Goal: Information Seeking & Learning: Learn about a topic

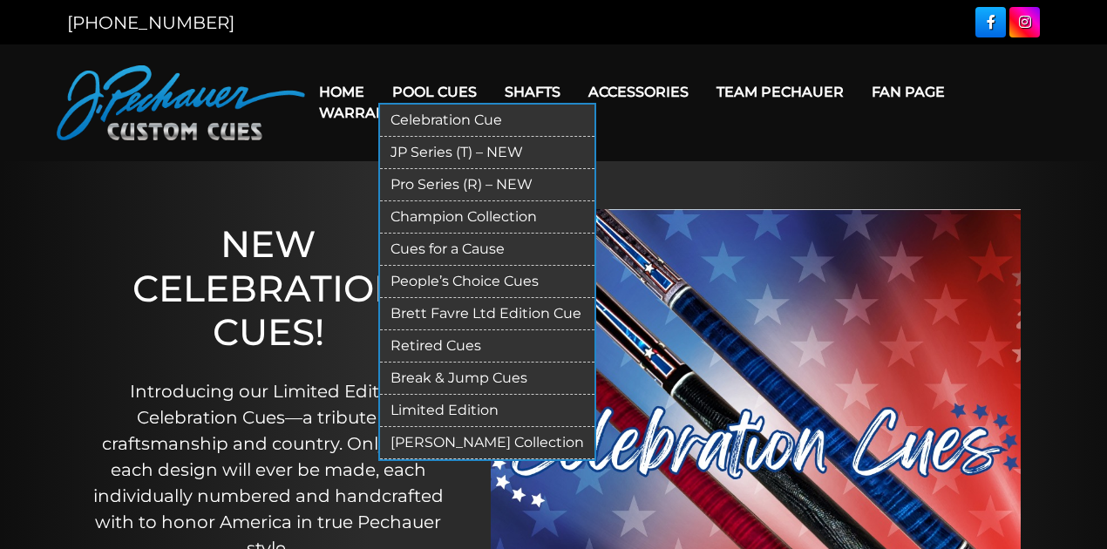
click at [455, 346] on link "Retired Cues" at bounding box center [487, 346] width 214 height 32
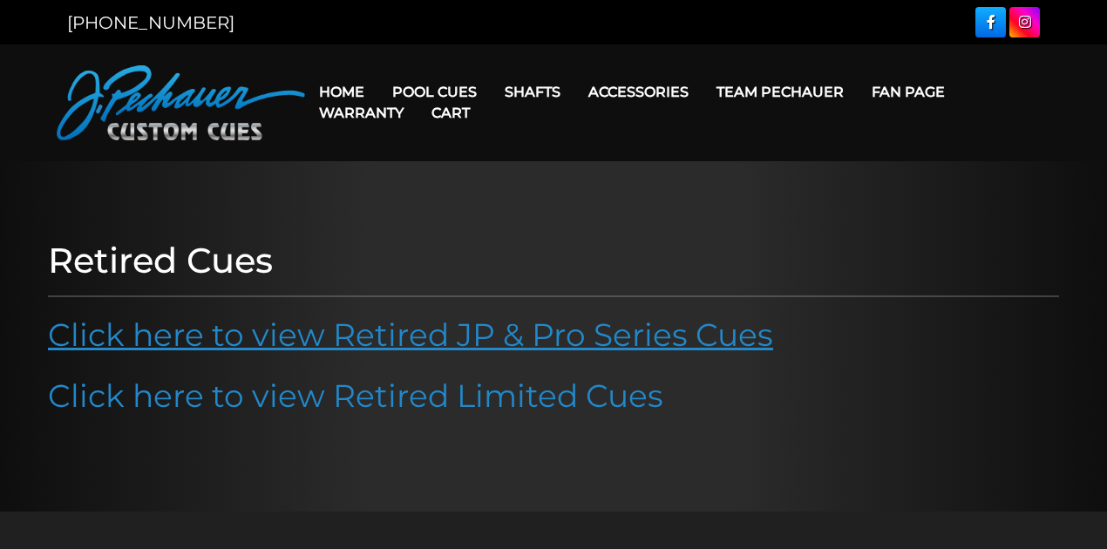
click at [437, 347] on link "Click here to view Retired JP & Pro Series Cues" at bounding box center [410, 334] width 725 height 38
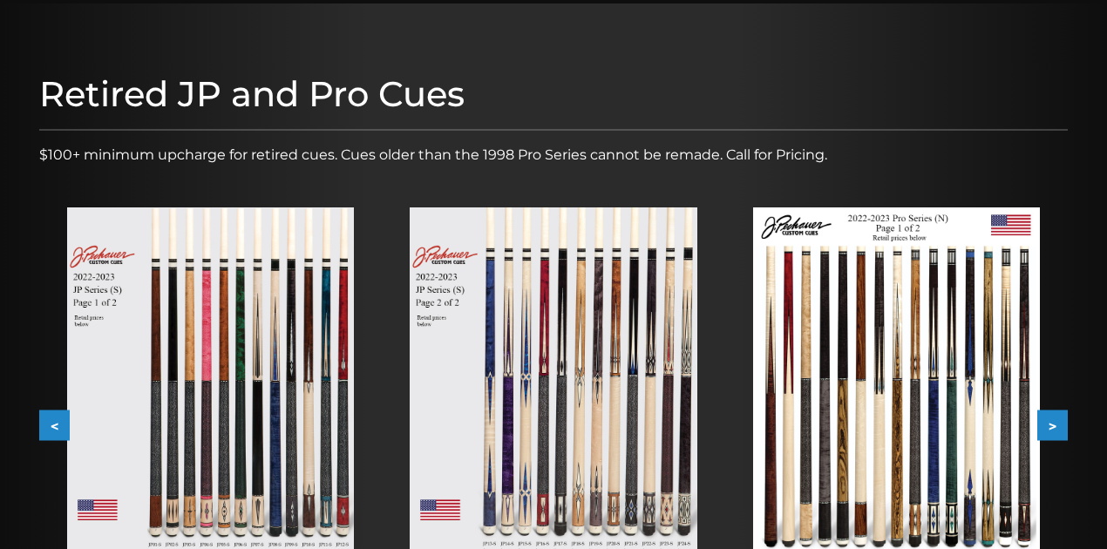
scroll to position [174, 0]
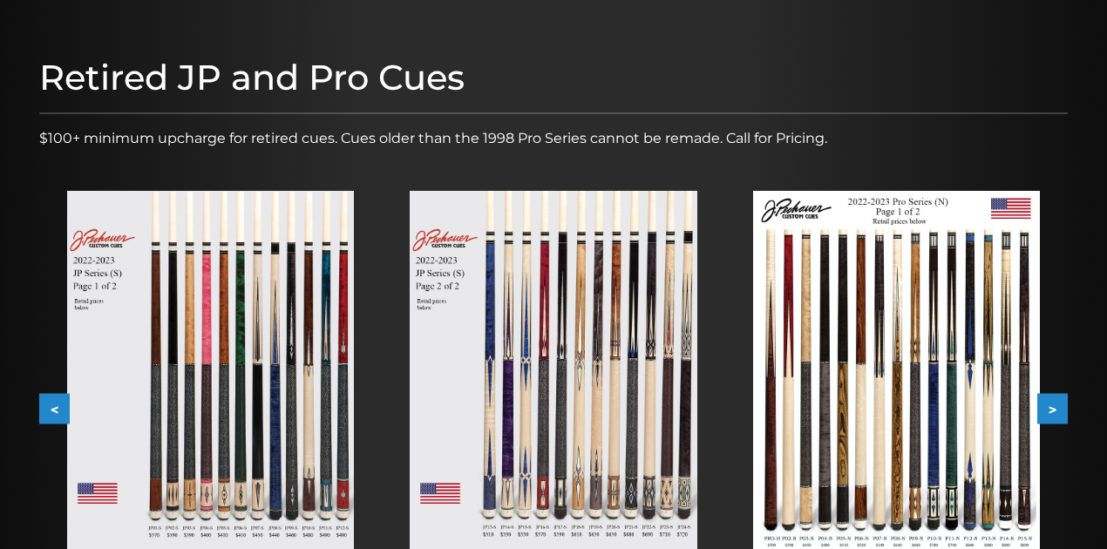
click at [525, 357] on img at bounding box center [553, 372] width 287 height 362
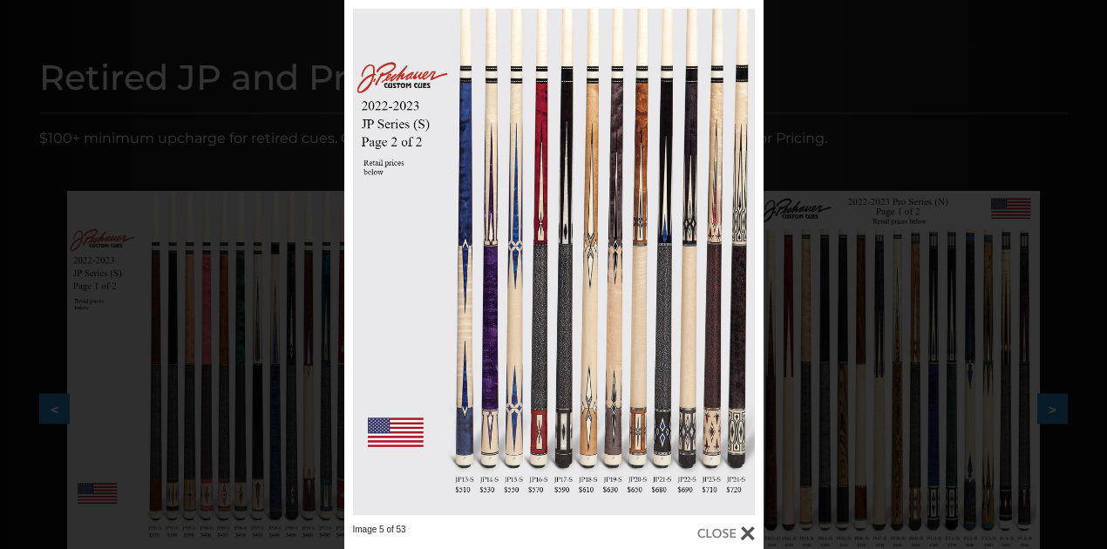
click at [971, 81] on div "Image 5 of 53" at bounding box center [553, 274] width 1107 height 549
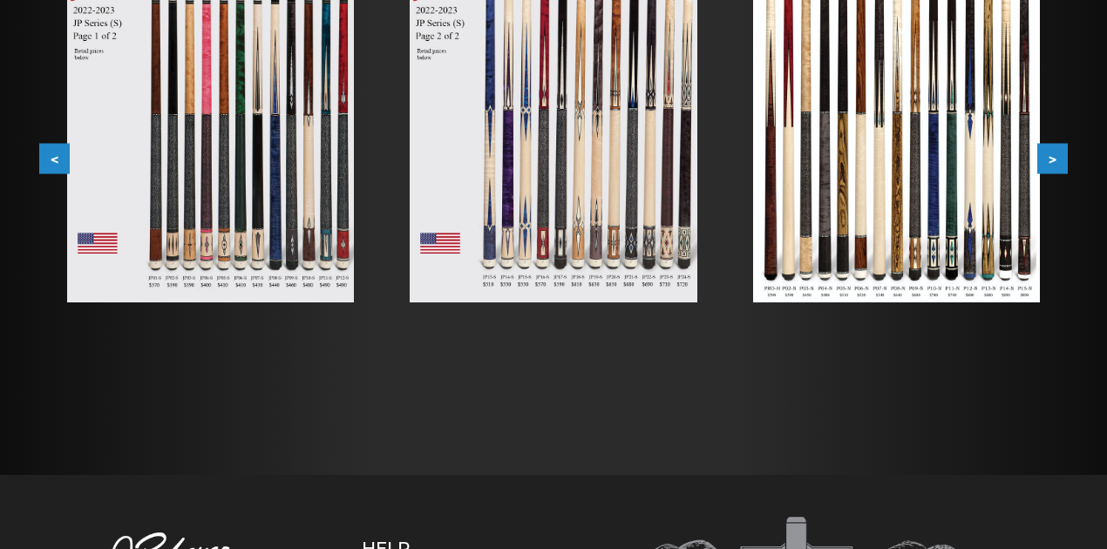
scroll to position [349, 0]
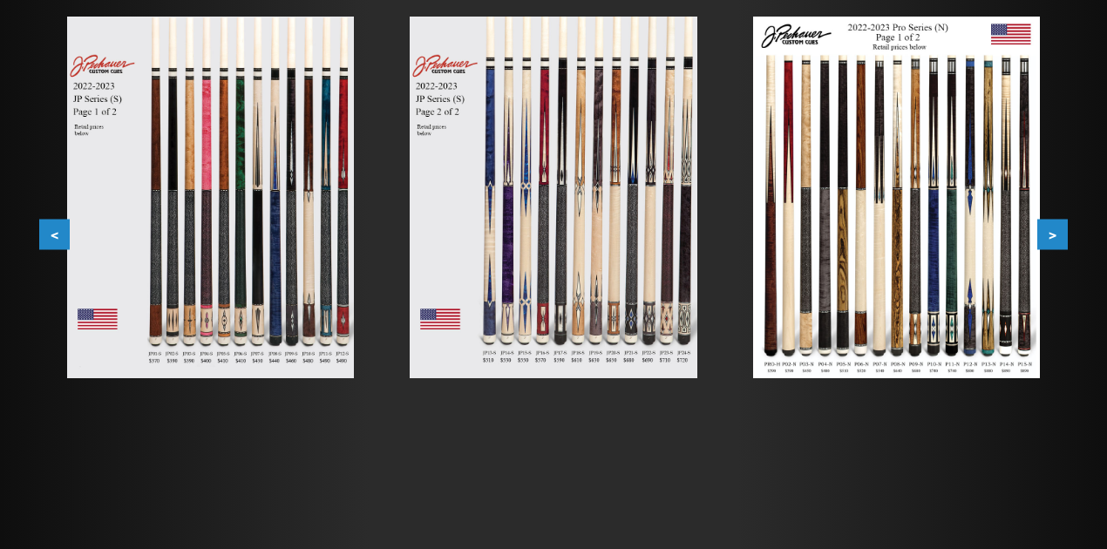
click at [1060, 235] on button ">" at bounding box center [1052, 235] width 30 height 30
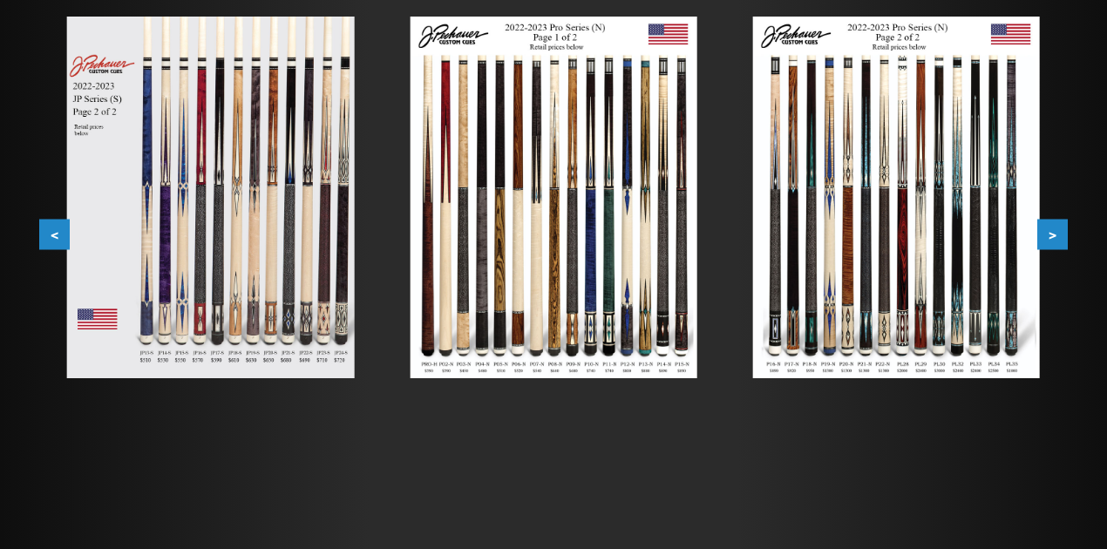
click at [47, 227] on button "<" at bounding box center [54, 235] width 30 height 30
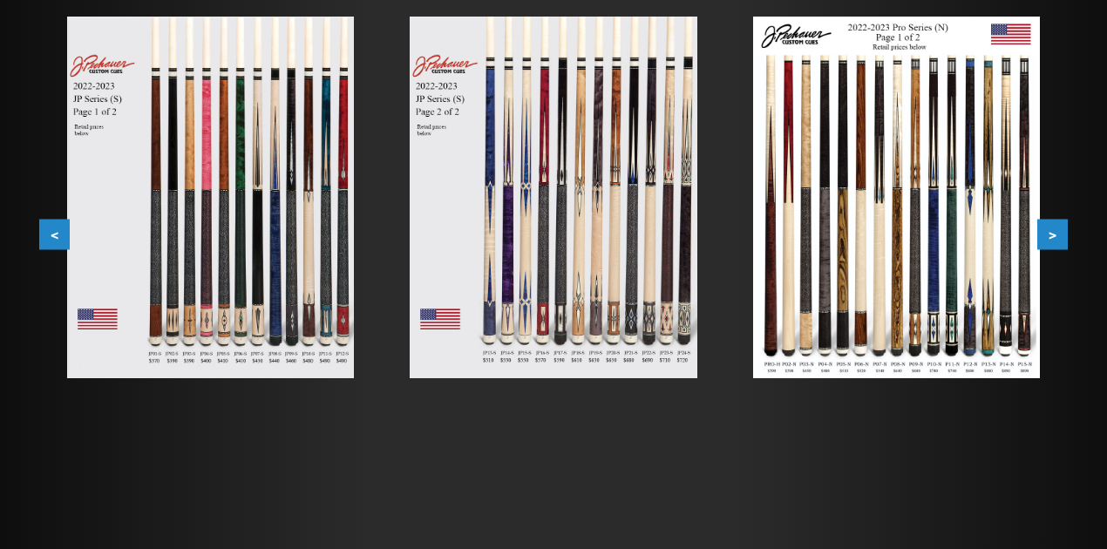
click at [30, 31] on div at bounding box center [553, 181] width 1107 height 737
click at [1080, 67] on div at bounding box center [553, 181] width 1107 height 737
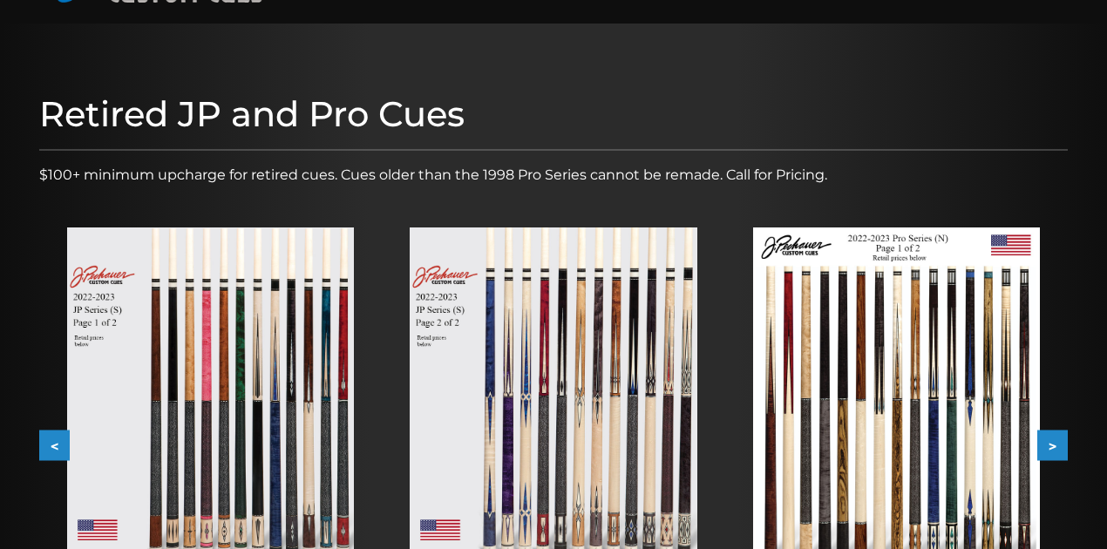
scroll to position [58, 0]
